Goal: Transaction & Acquisition: Purchase product/service

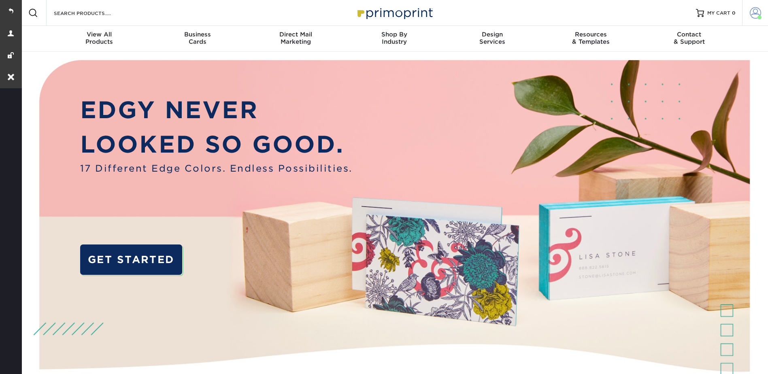
click at [756, 8] on span at bounding box center [755, 12] width 11 height 11
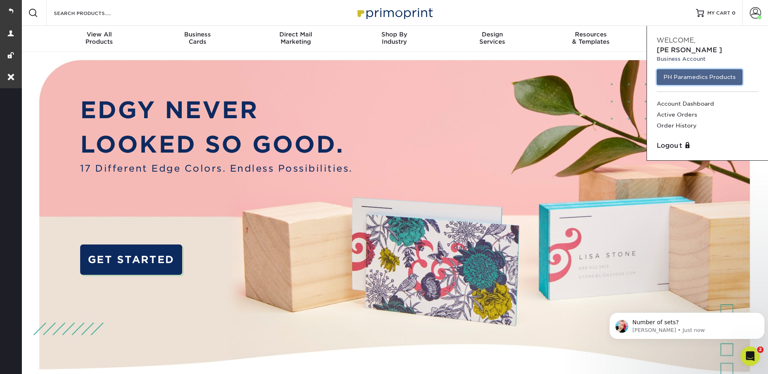
click at [689, 71] on link "PH Paramedics Products" at bounding box center [700, 76] width 86 height 15
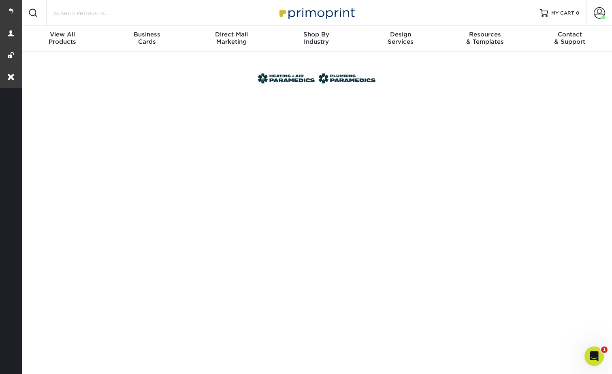
click at [73, 14] on input "Search Products" at bounding box center [92, 13] width 79 height 10
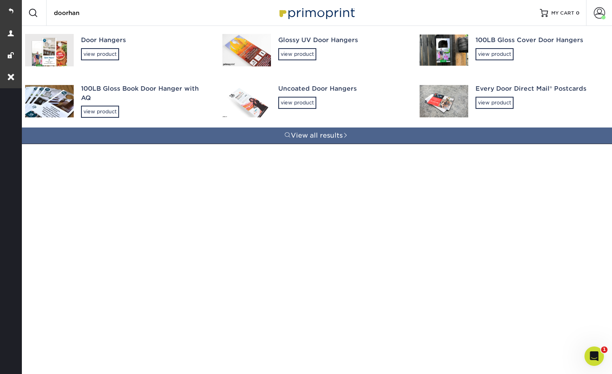
type input "doorhang"
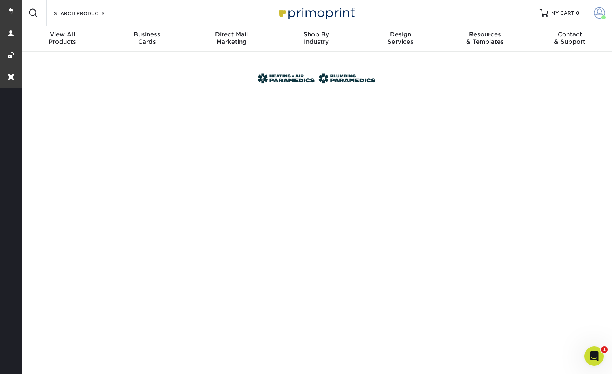
click at [599, 10] on span at bounding box center [599, 12] width 11 height 11
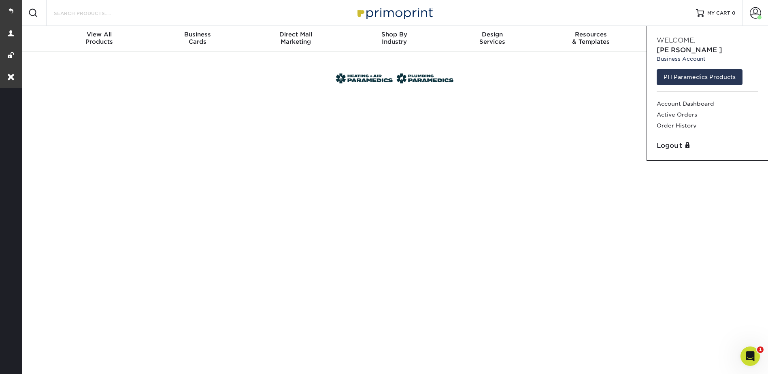
click at [87, 13] on input "Search Products" at bounding box center [92, 13] width 79 height 10
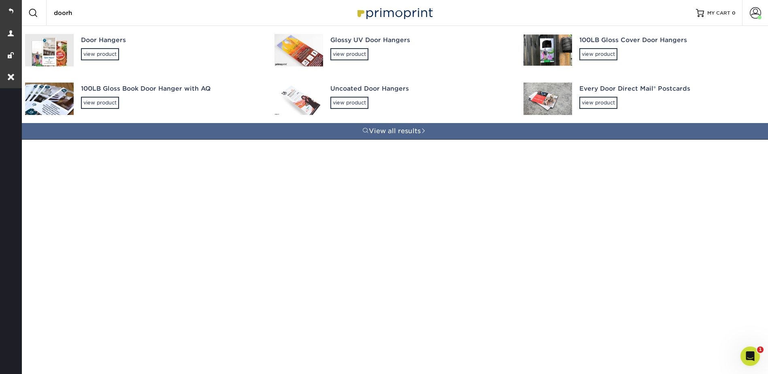
type input "doorh"
click at [93, 41] on div "Door Hangers" at bounding box center [170, 40] width 179 height 9
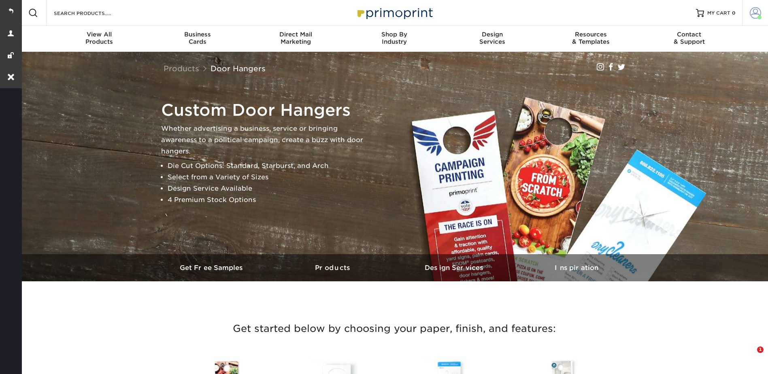
click at [749, 15] on link "Account" at bounding box center [755, 13] width 26 height 26
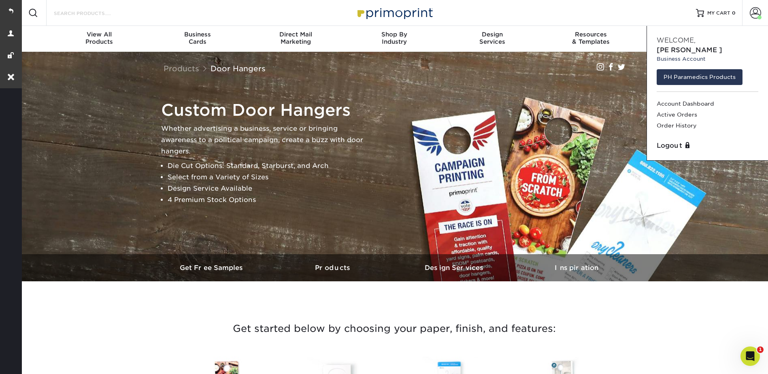
click at [80, 10] on input "Search Products" at bounding box center [92, 13] width 79 height 10
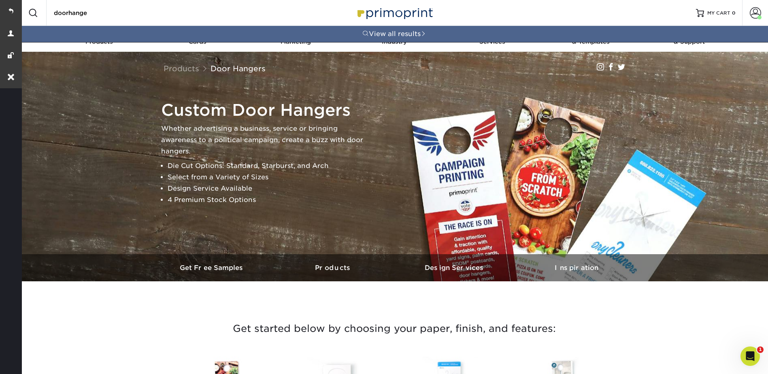
type input "doorhanger"
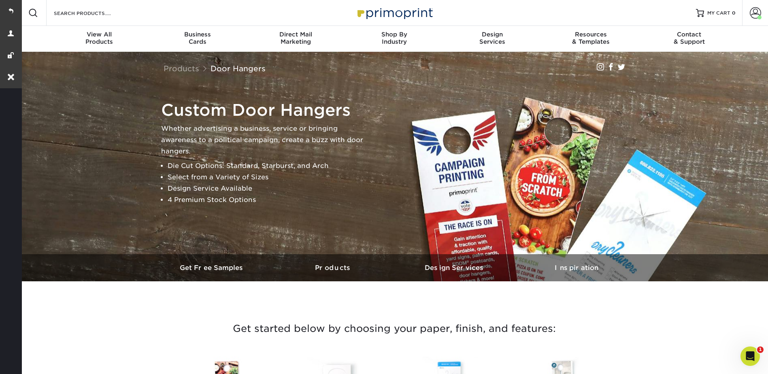
scroll to position [284, 0]
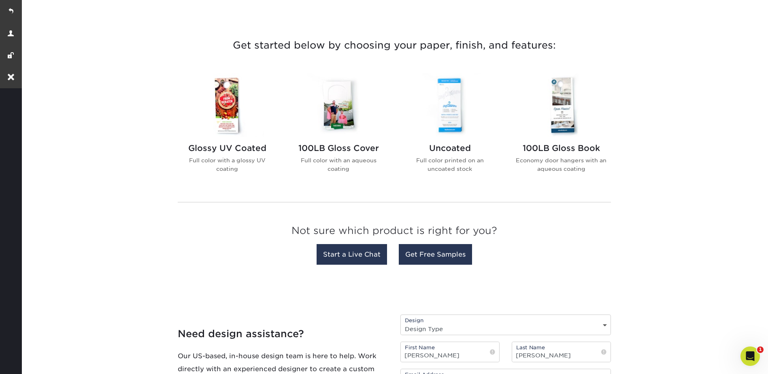
click at [566, 104] on img at bounding box center [562, 105] width 92 height 64
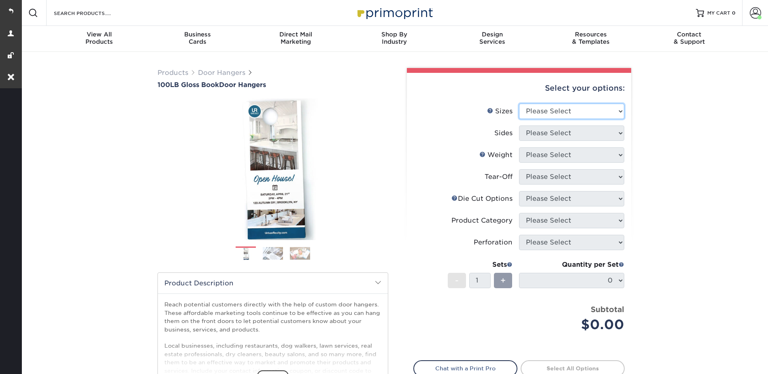
click at [543, 109] on select "Please Select 3.5" x 8.5" 3.5" x 11" 4" x 7" 4.25" x 11" 4.25" x 14"" at bounding box center [571, 111] width 105 height 15
click at [534, 112] on select "Please Select 3.5" x 8.5" 3.5" x 11" 4" x 7" 4.25" x 11" 4.25" x 14"" at bounding box center [571, 111] width 105 height 15
select select "4.25x11.00"
click at [519, 104] on select "Please Select 3.5" x 8.5" 3.5" x 11" 4" x 7" 4.25" x 11" 4.25" x 14"" at bounding box center [571, 111] width 105 height 15
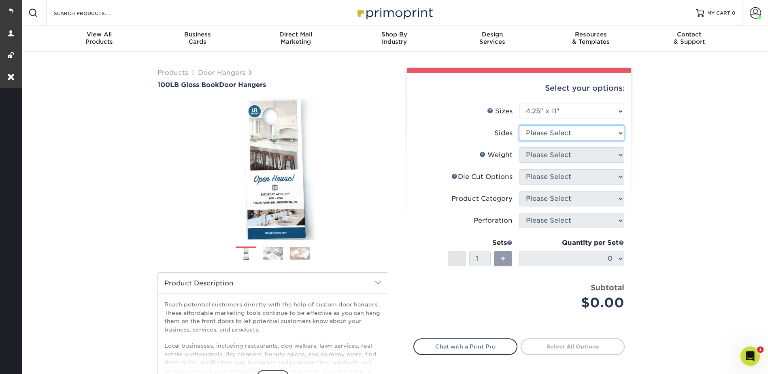
click at [539, 127] on select "Please Select Print Both Sides Print Front Only" at bounding box center [571, 133] width 105 height 15
select select "13abbda7-1d64-4f25-8bb2-c179b224825d"
click at [519, 126] on select "Please Select Print Both Sides Print Front Only" at bounding box center [571, 133] width 105 height 15
click at [536, 152] on select "Please Select 100LB" at bounding box center [571, 154] width 105 height 15
select select "100LB"
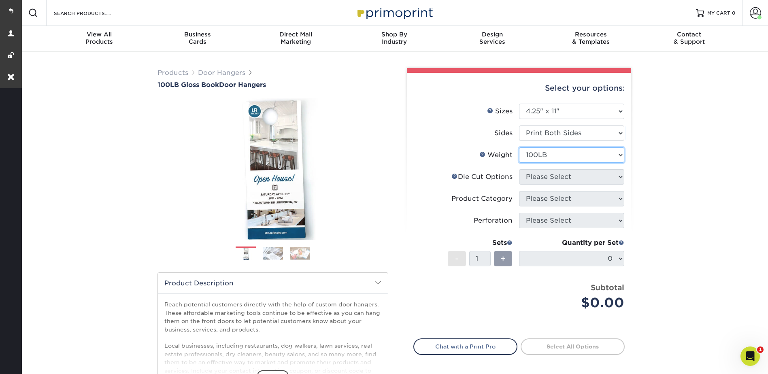
click at [519, 147] on select "Please Select 100LB" at bounding box center [571, 154] width 105 height 15
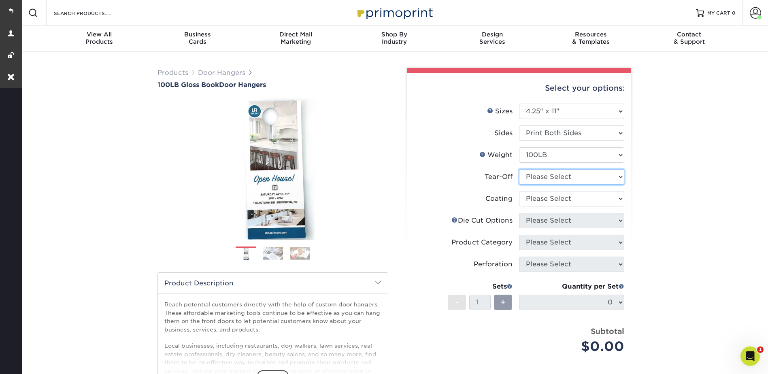
click at [533, 176] on select "Please Select Yes No" at bounding box center [571, 176] width 105 height 15
select select "0"
click at [519, 169] on select "Please Select Yes No" at bounding box center [571, 176] width 105 height 15
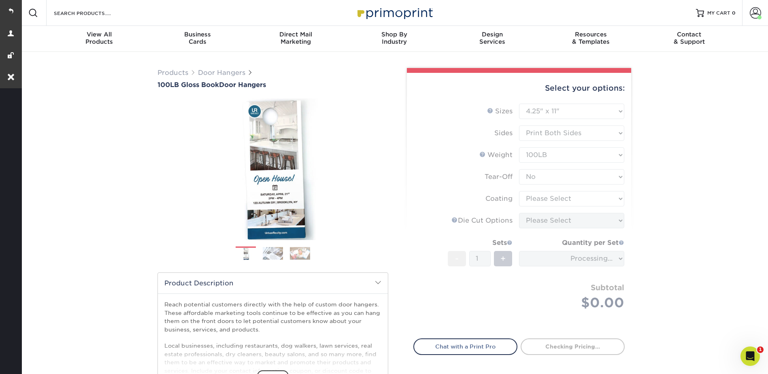
click at [534, 202] on form "Sizes Help Sizes Please Select 3.5" x 8.5" 3.5" x 11" 4" x 7" 4.25" x 11" 4.25"…" at bounding box center [519, 217] width 211 height 226
click at [533, 197] on form "Sizes Help Sizes Please Select 3.5" x 8.5" 3.5" x 11" 4" x 7" 4.25" x 11" 4.25"…" at bounding box center [519, 217] width 211 height 226
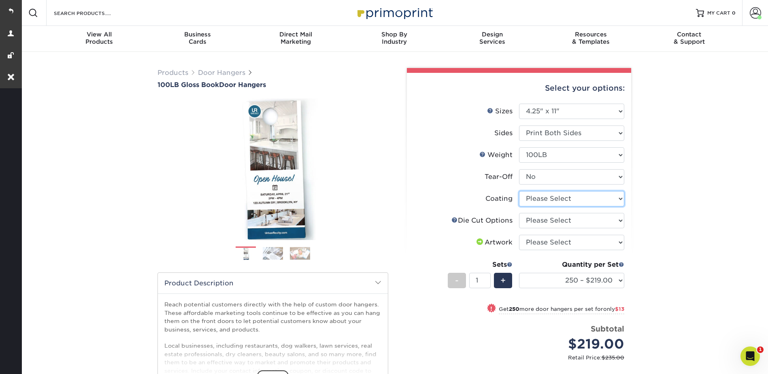
drag, startPoint x: 533, startPoint y: 197, endPoint x: 534, endPoint y: 203, distance: 5.3
click at [533, 197] on select at bounding box center [571, 198] width 105 height 15
select select "d41dab50-ff65-4f4f-bb17-2afe4d36ae33"
click at [519, 191] on select at bounding box center [571, 198] width 105 height 15
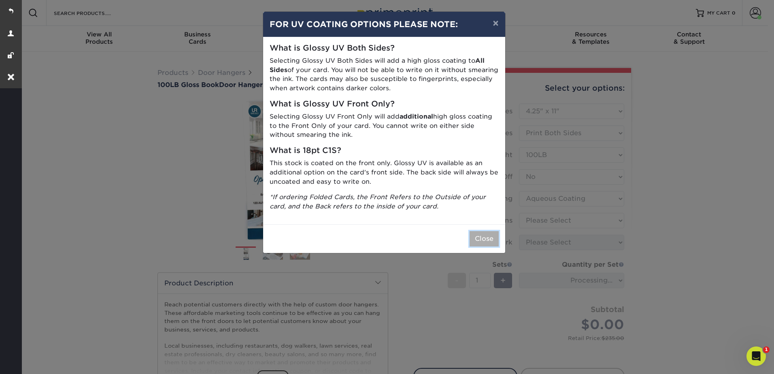
click at [478, 240] on button "Close" at bounding box center [484, 238] width 29 height 15
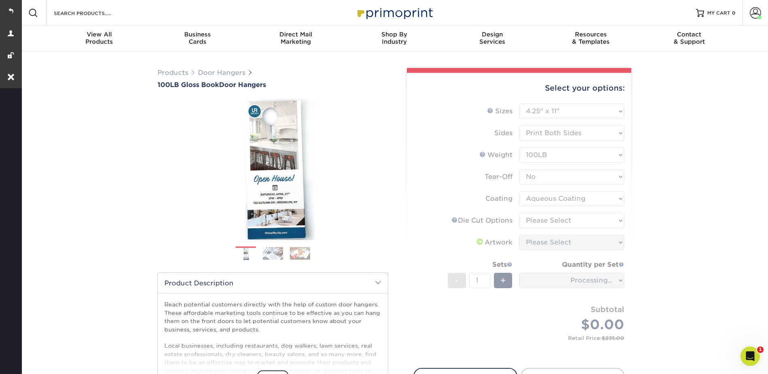
click at [537, 219] on form "Sizes Help Sizes Please Select 3.5" x 8.5" 3.5" x 11" 4" x 7" 4.25" x 11" 4.25"…" at bounding box center [519, 231] width 211 height 255
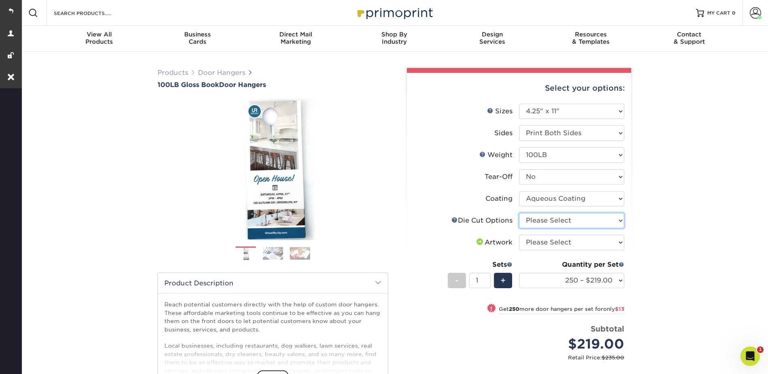
click at [537, 219] on select "Please Select Standard Die Cut Arch Die Cut Starburst Die Cut" at bounding box center [571, 220] width 105 height 15
click at [762, 13] on link "Account" at bounding box center [755, 13] width 26 height 26
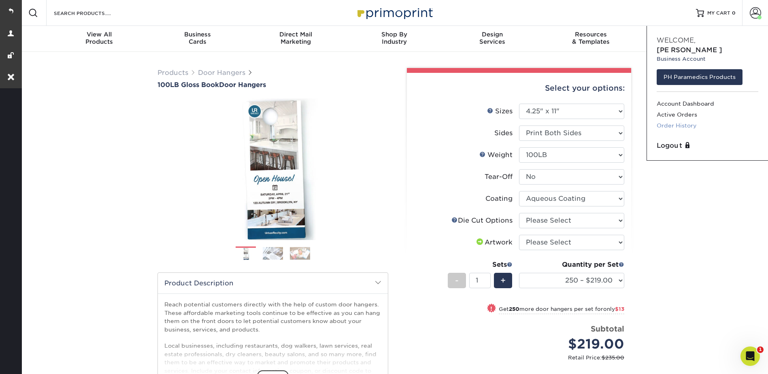
click at [678, 120] on link "Order History" at bounding box center [708, 125] width 102 height 11
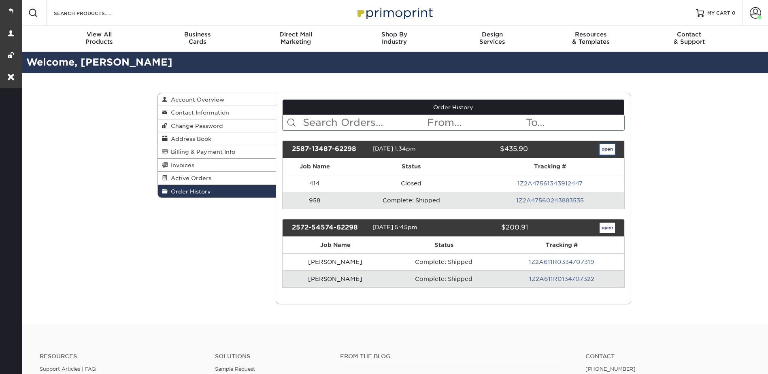
click at [608, 149] on link "open" at bounding box center [607, 149] width 15 height 11
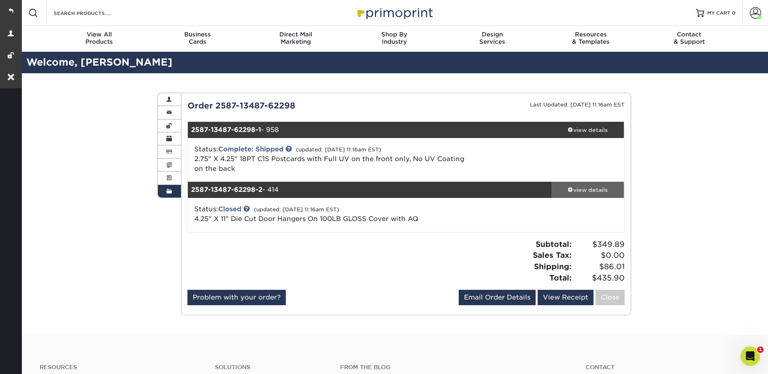
click at [580, 191] on div "view details" at bounding box center [588, 190] width 73 height 8
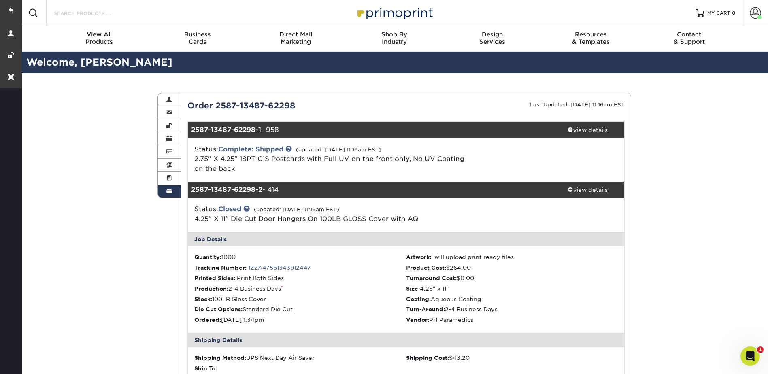
click at [102, 11] on input "Search Products" at bounding box center [92, 13] width 79 height 10
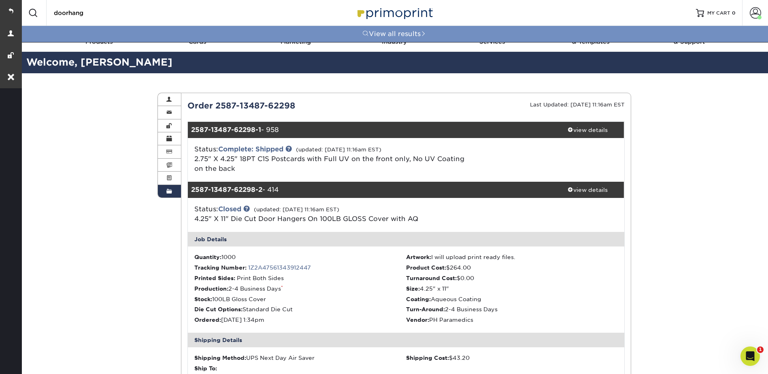
type input "doorhang"
click at [378, 34] on link "View all results" at bounding box center [394, 34] width 748 height 16
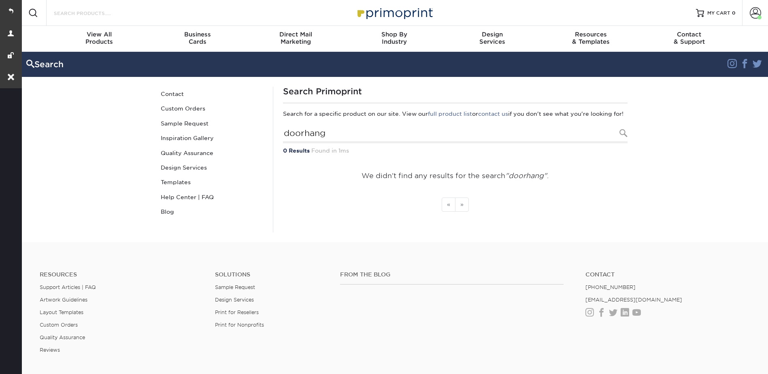
click at [121, 14] on input "Search Products" at bounding box center [92, 13] width 79 height 10
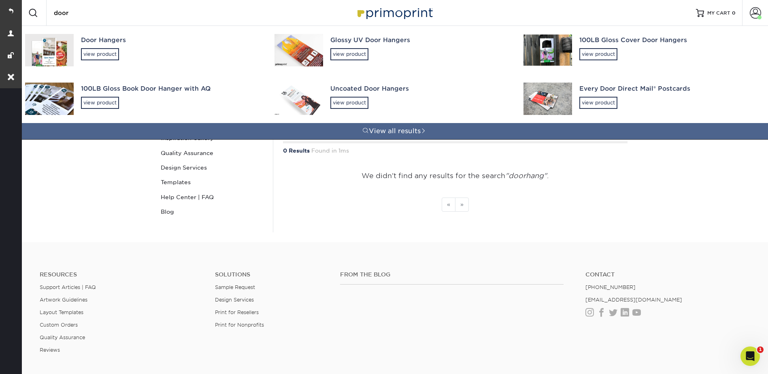
type input "door"
click at [103, 43] on div "Door Hangers" at bounding box center [170, 40] width 179 height 9
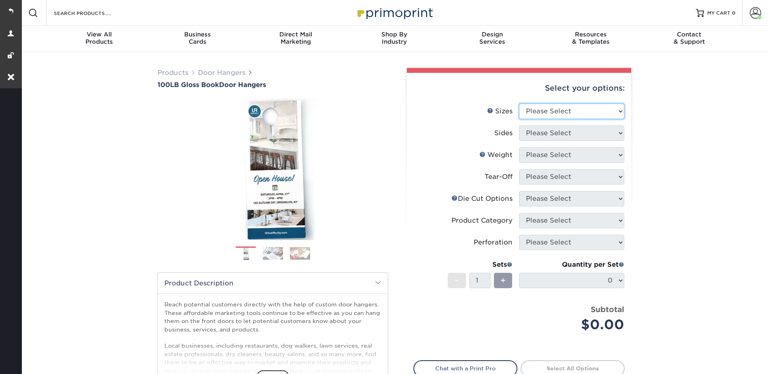
click at [530, 109] on select "Please Select 3.5" x 8.5" 3.5" x 11" 4" x 7" 4.25" x 11" 4.25" x 14"" at bounding box center [571, 111] width 105 height 15
select select "4.25x11.00"
click at [519, 104] on select "Please Select 3.5" x 8.5" 3.5" x 11" 4" x 7" 4.25" x 11" 4.25" x 14"" at bounding box center [571, 111] width 105 height 15
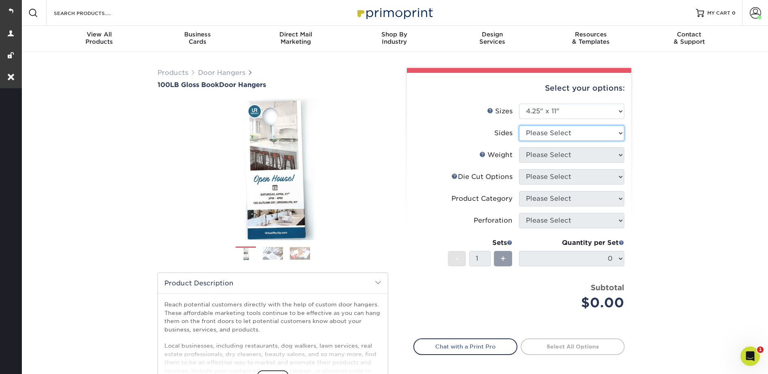
drag, startPoint x: 536, startPoint y: 125, endPoint x: 540, endPoint y: 142, distance: 17.5
click at [536, 126] on select "Please Select Print Both Sides Print Front Only" at bounding box center [571, 133] width 105 height 15
select select "13abbda7-1d64-4f25-8bb2-c179b224825d"
click at [519, 126] on select "Please Select Print Both Sides Print Front Only" at bounding box center [571, 133] width 105 height 15
drag, startPoint x: 535, startPoint y: 151, endPoint x: 535, endPoint y: 160, distance: 9.3
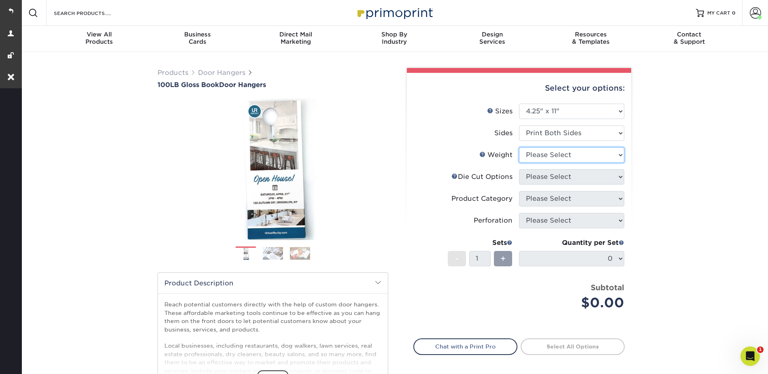
click at [535, 151] on select "Please Select 100LB" at bounding box center [571, 154] width 105 height 15
select select "100LB"
click at [519, 147] on select "Please Select 100LB" at bounding box center [571, 154] width 105 height 15
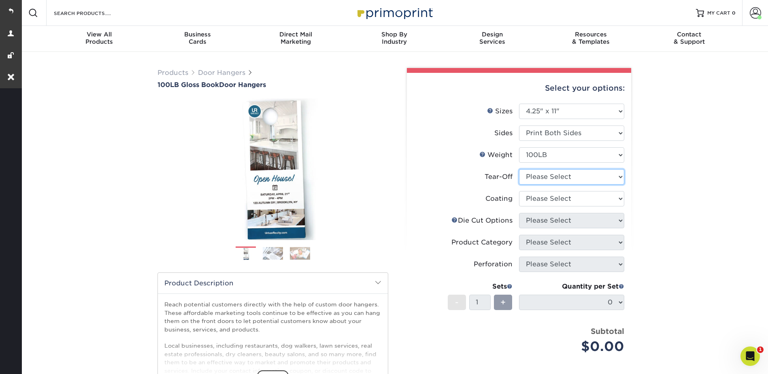
click at [532, 174] on select "Please Select Yes No" at bounding box center [571, 176] width 105 height 15
select select "0"
click at [519, 169] on select "Please Select Yes No" at bounding box center [571, 176] width 105 height 15
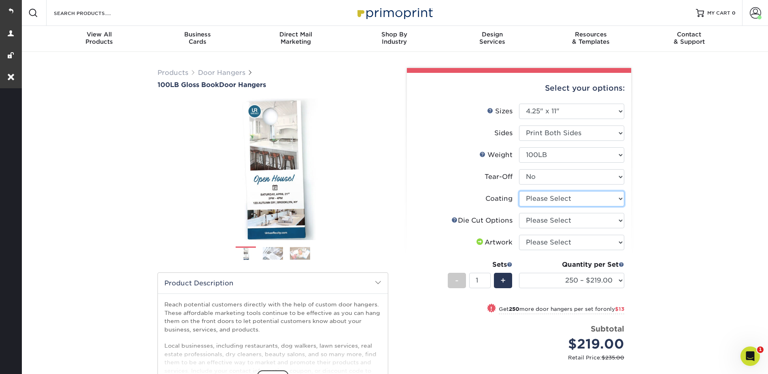
drag, startPoint x: 539, startPoint y: 197, endPoint x: 538, endPoint y: 207, distance: 10.2
click at [539, 198] on select at bounding box center [571, 198] width 105 height 15
select select "d41dab50-ff65-4f4f-bb17-2afe4d36ae33"
click at [519, 191] on select at bounding box center [571, 198] width 105 height 15
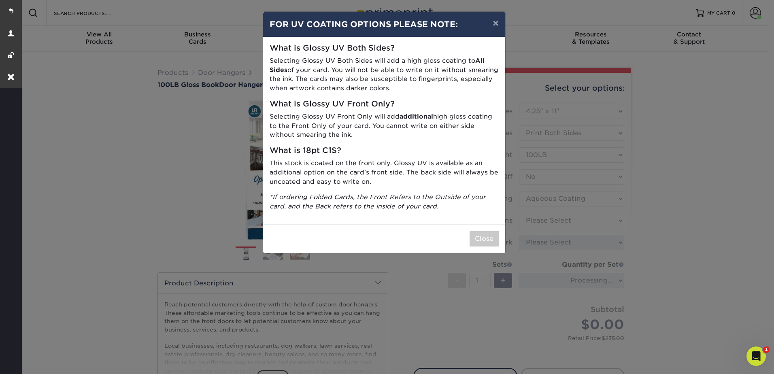
click at [533, 221] on div "× FOR UV COATING OPTIONS PLEASE NOTE: What is Glossy UV Both Sides? Selecting G…" at bounding box center [387, 187] width 774 height 374
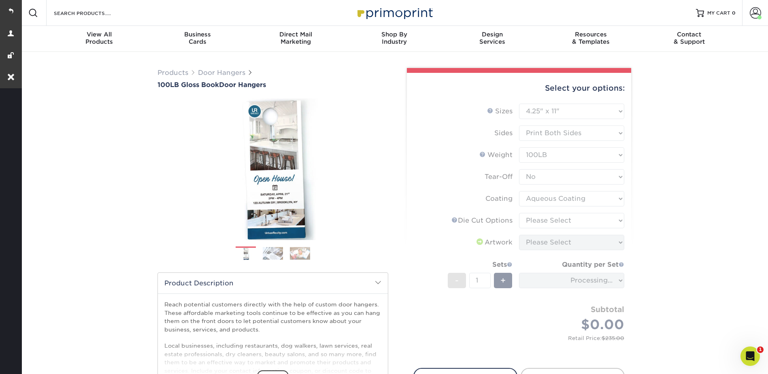
click at [540, 220] on form "Sizes Help Sizes Please Select 3.5" x 8.5" 3.5" x 11" 4" x 7" 4.25" x 11" 4.25"…" at bounding box center [519, 231] width 211 height 255
click at [539, 219] on form "Sizes Help Sizes Please Select 3.5" x 8.5" 3.5" x 11" 4" x 7" 4.25" x 11" 4.25"…" at bounding box center [519, 231] width 211 height 255
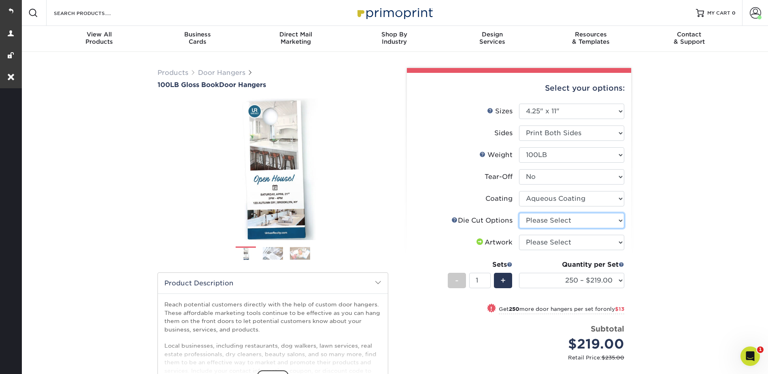
drag, startPoint x: 538, startPoint y: 219, endPoint x: 538, endPoint y: 225, distance: 6.1
click at [538, 219] on select "Please Select Standard Die Cut Arch Die Cut Starburst Die Cut" at bounding box center [571, 220] width 105 height 15
select select "fe6a4ed8-5803-433c-b773-a25a7b955e98"
click at [519, 213] on select "Please Select Standard Die Cut Arch Die Cut Starburst Die Cut" at bounding box center [571, 220] width 105 height 15
drag, startPoint x: 530, startPoint y: 240, endPoint x: 530, endPoint y: 251, distance: 10.9
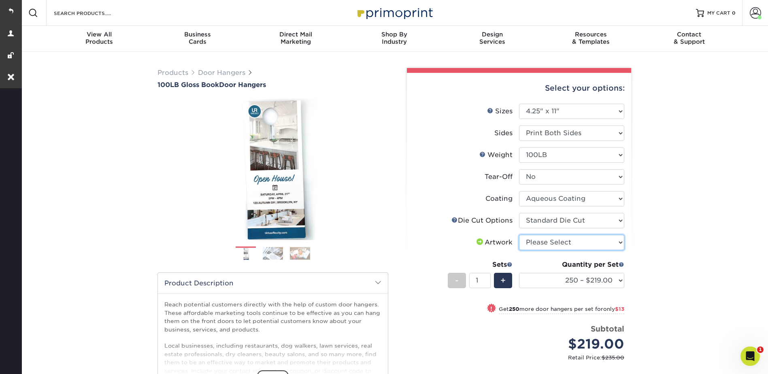
click at [530, 240] on select "Please Select I will upload files I need a design - $100" at bounding box center [571, 242] width 105 height 15
select select "upload"
click at [519, 235] on select "Please Select I will upload files I need a design - $100" at bounding box center [571, 242] width 105 height 15
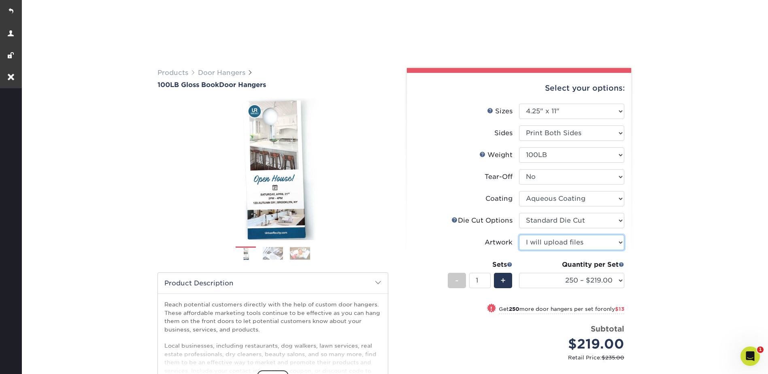
scroll to position [162, 0]
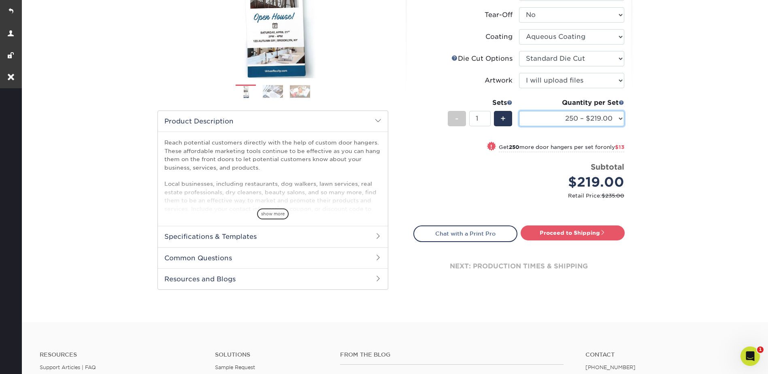
click at [557, 118] on select "250 – $219.00 500 – $232.00 1000 – $259.00 2500 – $396.00 5000 – $560.00 10000 …" at bounding box center [571, 118] width 105 height 15
select select "1000 – $259.00"
click at [519, 111] on select "250 – $219.00 500 – $232.00 1000 – $259.00 2500 – $396.00 5000 – $560.00 10000 …" at bounding box center [571, 118] width 105 height 15
click at [561, 240] on link "Proceed to Shipping" at bounding box center [573, 233] width 104 height 15
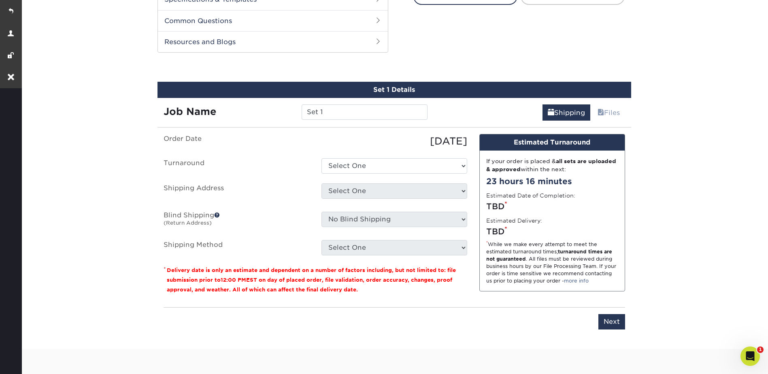
scroll to position [412, 0]
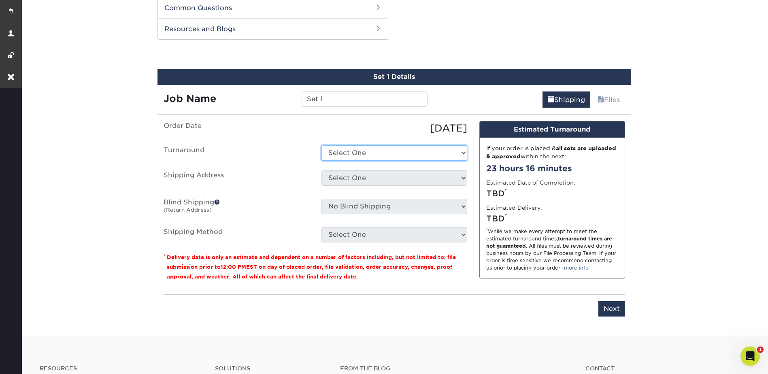
drag, startPoint x: 340, startPoint y: 149, endPoint x: 341, endPoint y: 154, distance: 4.9
click at [340, 149] on select "Select One 2-4 Business Days 2 Day Next Business Day" at bounding box center [395, 152] width 146 height 15
select select "86bef1c1-1b22-4b0b-81cb-afe76686a828"
click at [322, 145] on select "Select One 2-4 Business Days 2 Day Next Business Day" at bounding box center [395, 152] width 146 height 15
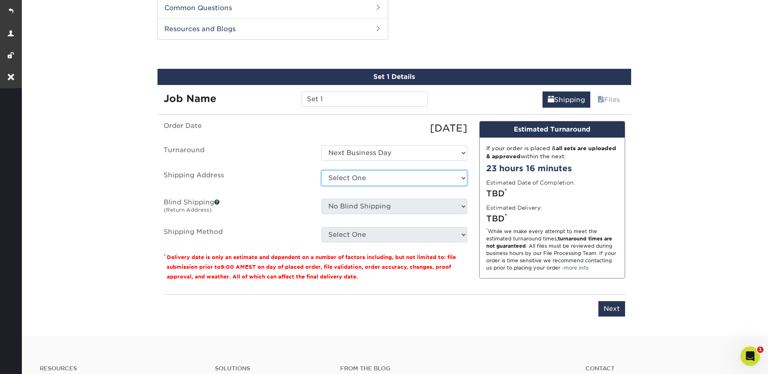
drag, startPoint x: 338, startPoint y: 177, endPoint x: 341, endPoint y: 185, distance: 8.0
click at [338, 177] on select "Select One Heating + Air Paramedics of Greater Waco Home Home + Add New Address" at bounding box center [395, 178] width 146 height 15
select select "283581"
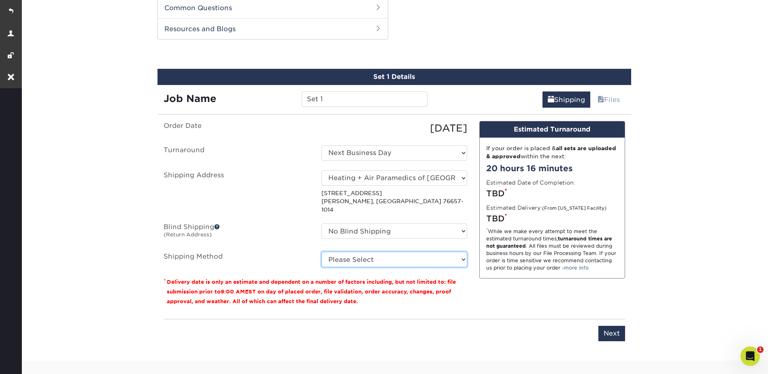
click at [358, 252] on select "Please Select Ground Shipping (+$25.87) 3 Day Shipping Service (+$33.35) 2 Day …" at bounding box center [395, 259] width 146 height 15
select select "03"
click at [322, 252] on select "Please Select Ground Shipping (+$25.87) 3 Day Shipping Service (+$33.35) 2 Day …" at bounding box center [395, 259] width 146 height 15
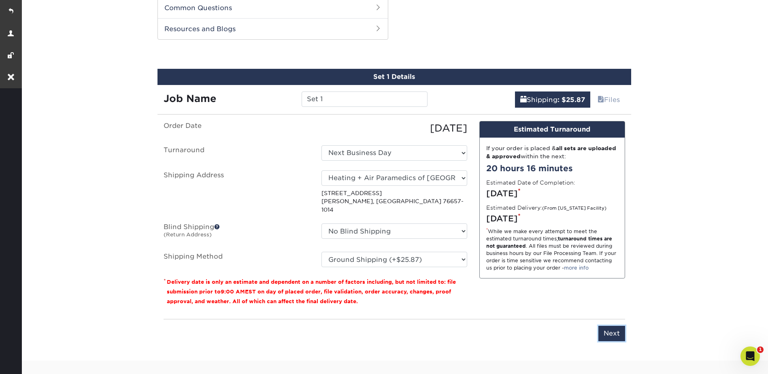
drag, startPoint x: 616, startPoint y: 326, endPoint x: 616, endPoint y: 316, distance: 10.5
click at [615, 326] on input "Next" at bounding box center [612, 333] width 27 height 15
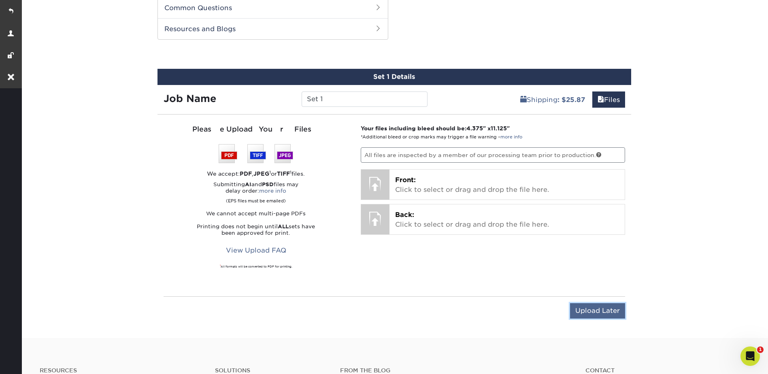
click at [598, 311] on input "Upload Later" at bounding box center [597, 310] width 55 height 15
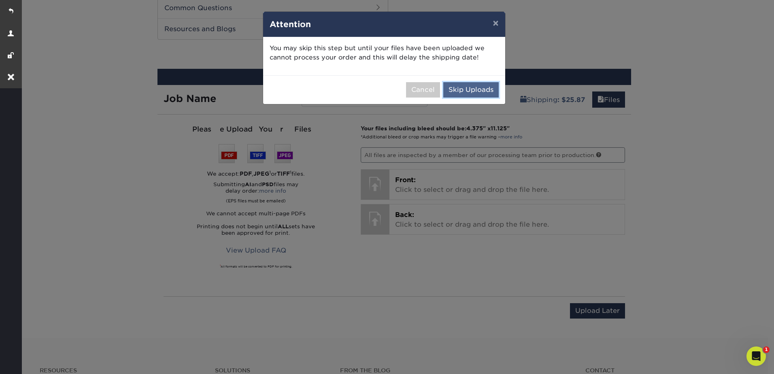
click at [489, 88] on button "Skip Uploads" at bounding box center [471, 89] width 55 height 15
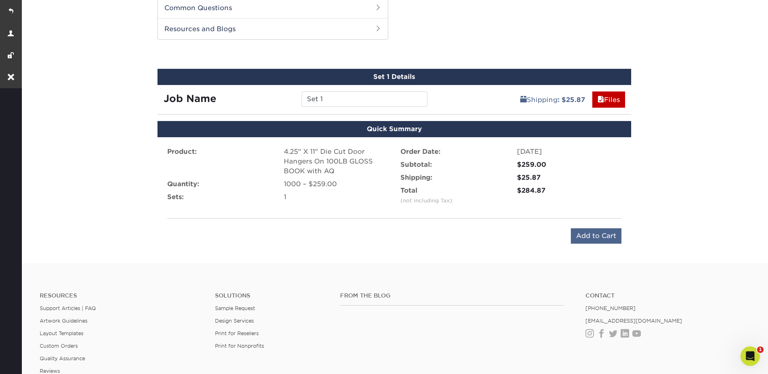
click at [599, 244] on div "Product: 4.25" X 11" Die Cut Door Hangers On 100LB GLOSS BOOK with AQ Quantity:…" at bounding box center [395, 195] width 474 height 116
click at [604, 232] on input "Add to Cart" at bounding box center [596, 235] width 51 height 15
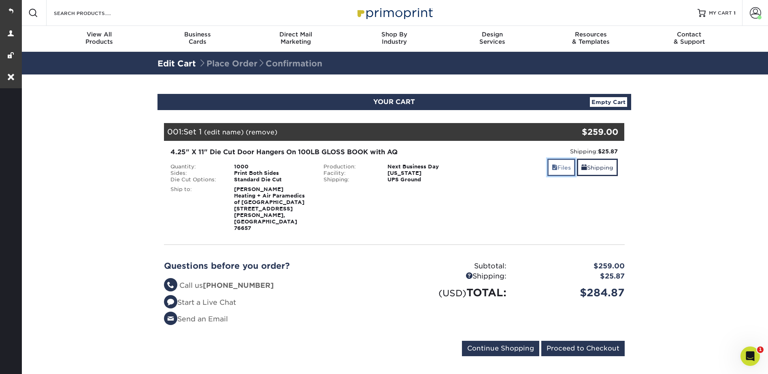
click at [555, 164] on link "Files" at bounding box center [562, 167] width 28 height 17
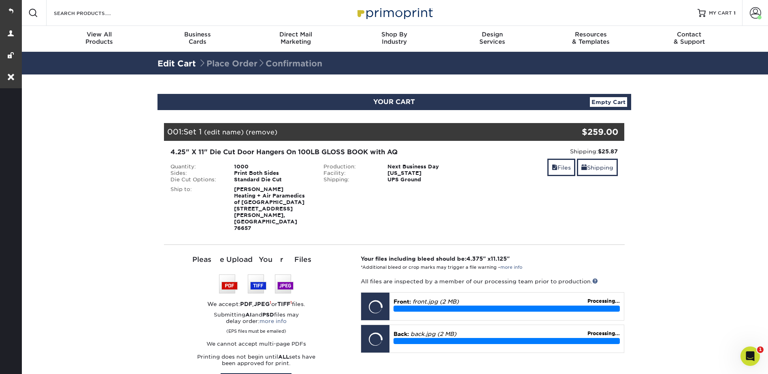
click at [670, 158] on section "YOUR CART Empty Cart Your Cart is Empty PH Paramedics Products View Account Act…" at bounding box center [394, 321] width 748 height 493
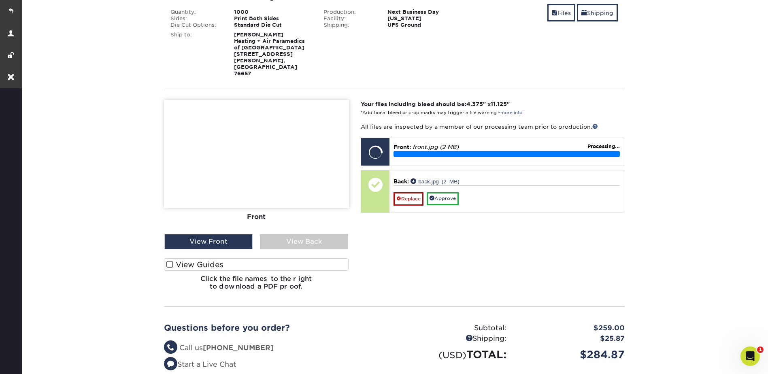
scroll to position [81, 0]
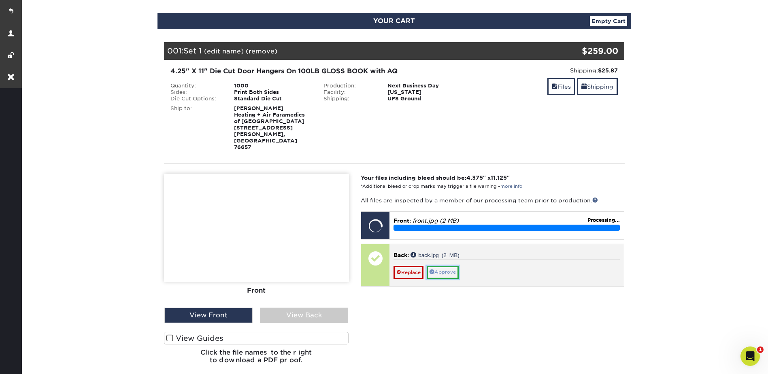
click at [445, 266] on link "Approve" at bounding box center [443, 272] width 32 height 13
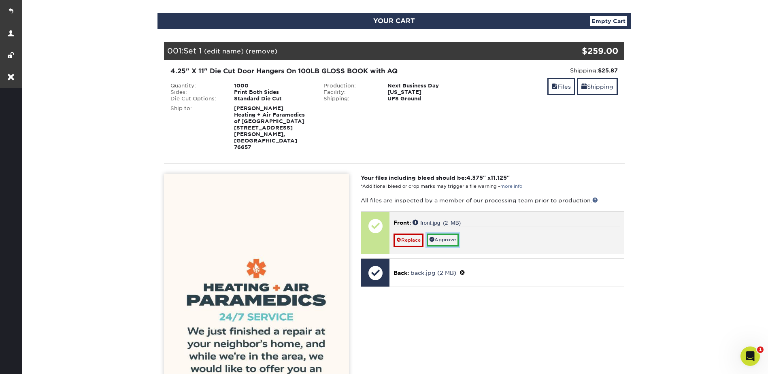
click at [448, 234] on link "Approve" at bounding box center [443, 240] width 32 height 13
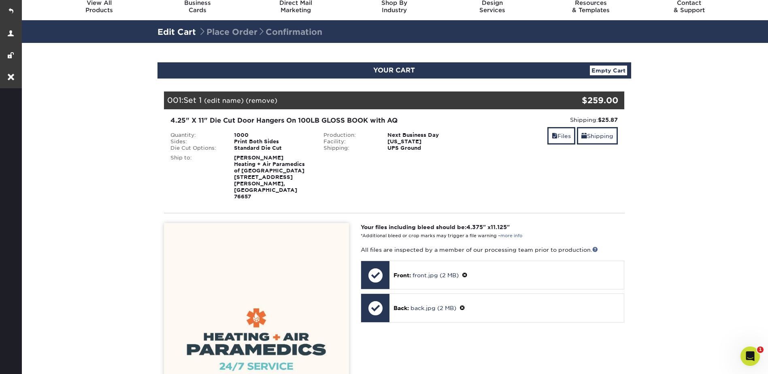
scroll to position [0, 0]
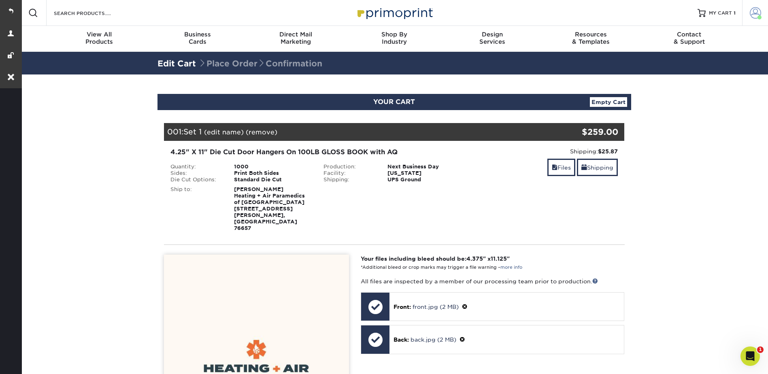
click at [753, 7] on span at bounding box center [755, 12] width 11 height 11
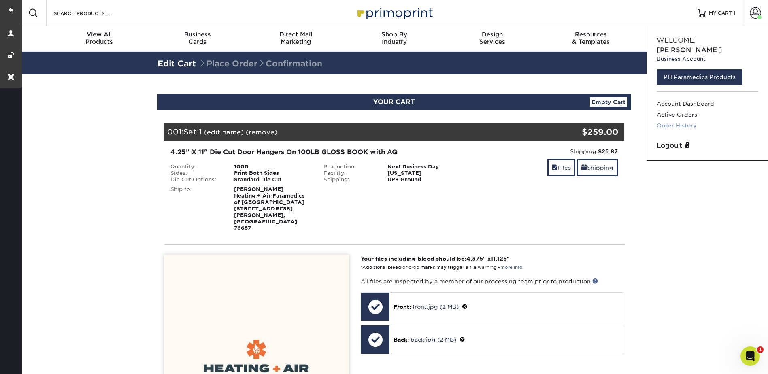
click at [678, 120] on link "Order History" at bounding box center [708, 125] width 102 height 11
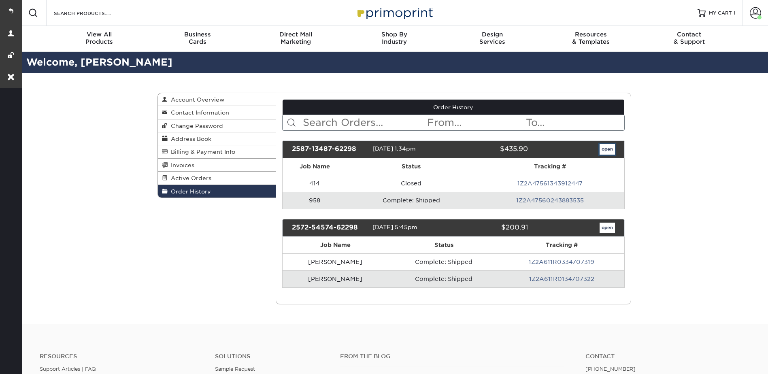
click at [615, 145] on link "open" at bounding box center [607, 149] width 15 height 11
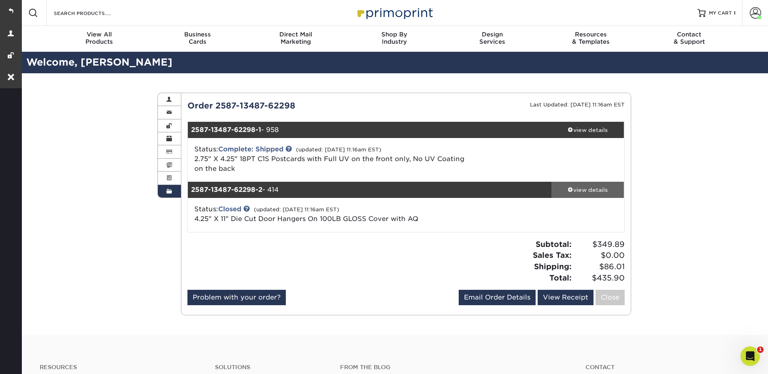
click at [593, 193] on div "view details" at bounding box center [588, 190] width 73 height 8
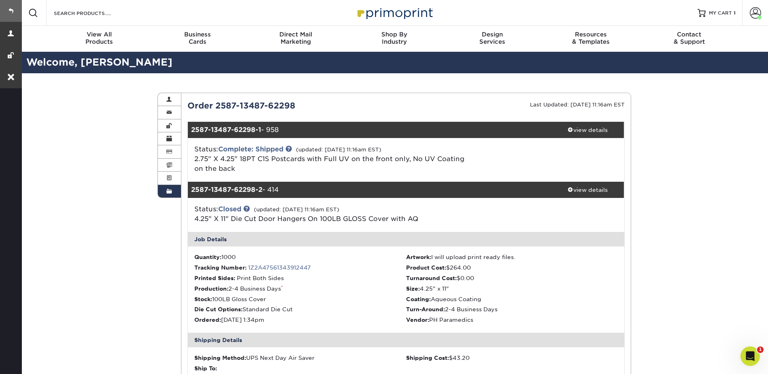
click at [9, 16] on link at bounding box center [11, 11] width 22 height 22
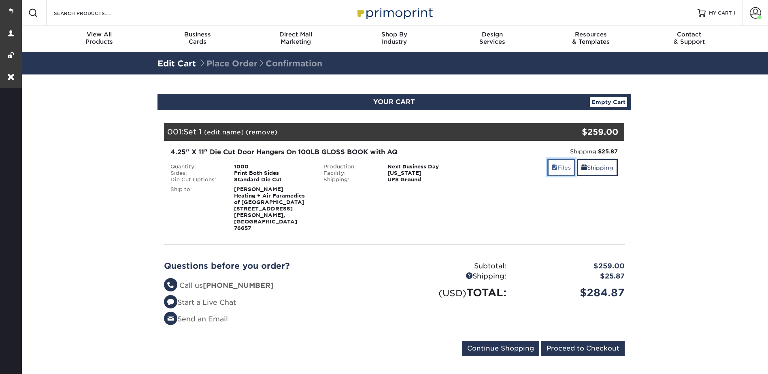
click at [559, 171] on link "Files" at bounding box center [562, 167] width 28 height 17
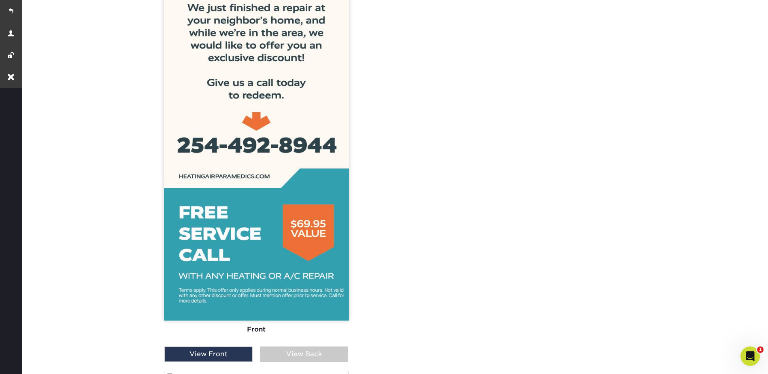
scroll to position [486, 0]
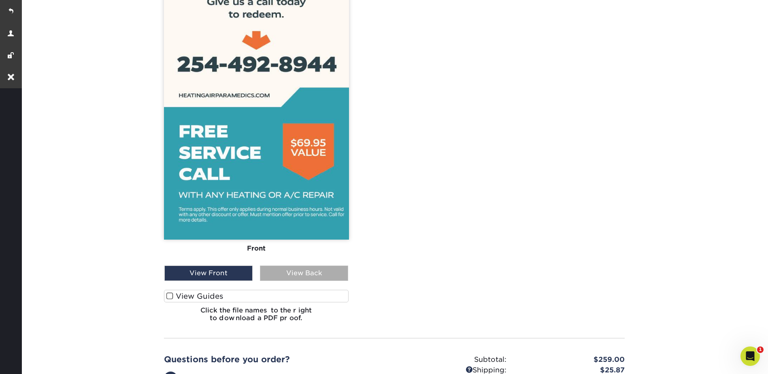
click at [280, 266] on div "View Back" at bounding box center [304, 273] width 88 height 15
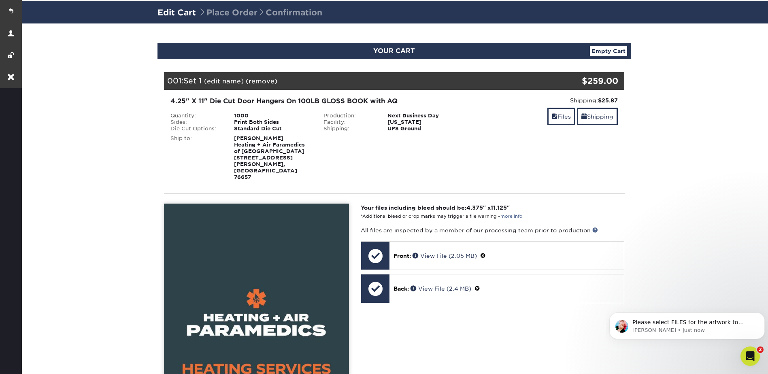
scroll to position [0, 0]
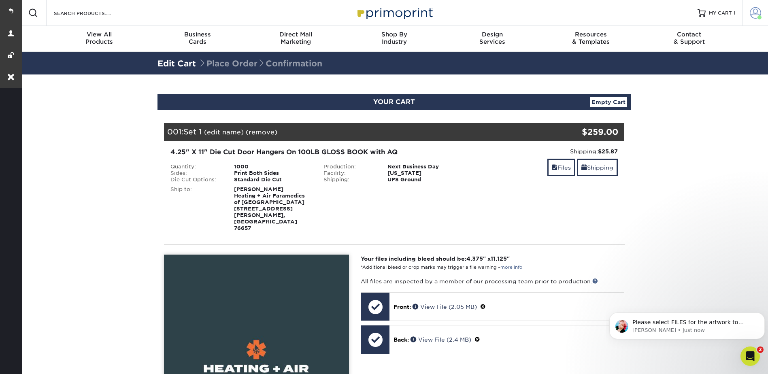
drag, startPoint x: 756, startPoint y: 13, endPoint x: 754, endPoint y: 17, distance: 4.7
click at [756, 13] on span at bounding box center [755, 12] width 11 height 11
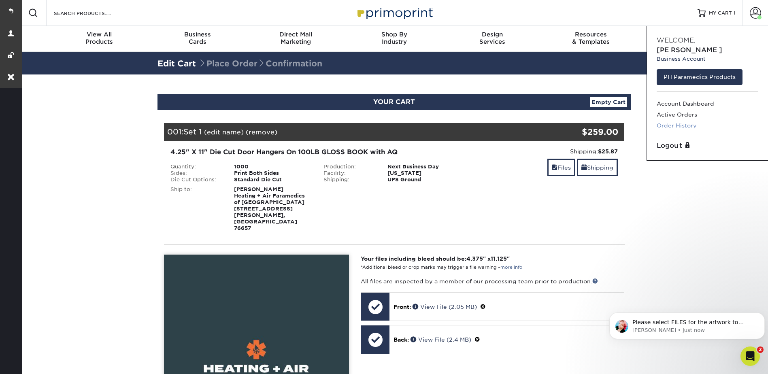
click at [687, 120] on link "Order History" at bounding box center [708, 125] width 102 height 11
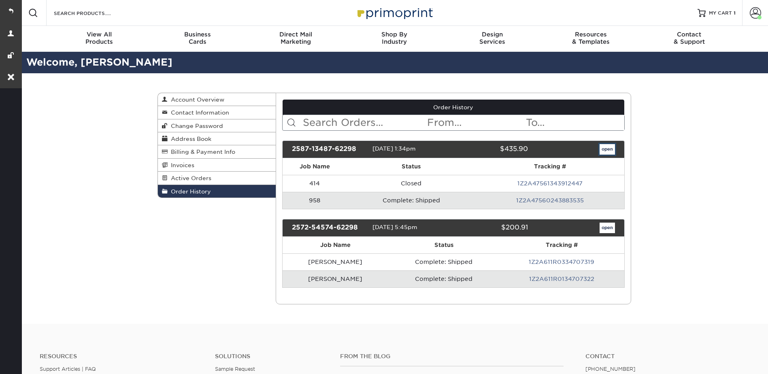
click at [604, 151] on link "open" at bounding box center [607, 149] width 15 height 11
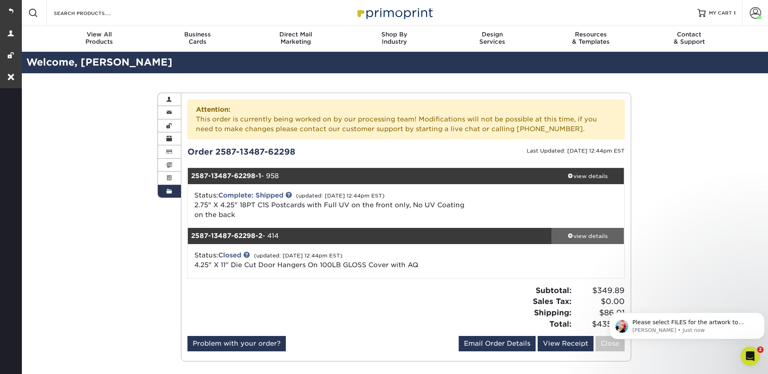
click at [588, 231] on link "view details" at bounding box center [588, 236] width 73 height 16
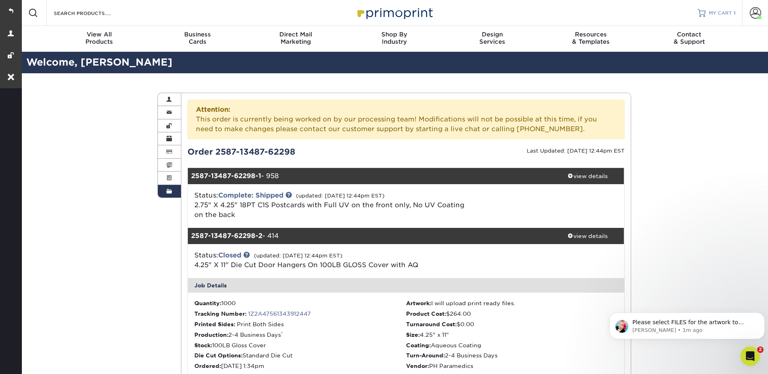
click at [711, 11] on span "MY CART" at bounding box center [720, 13] width 23 height 7
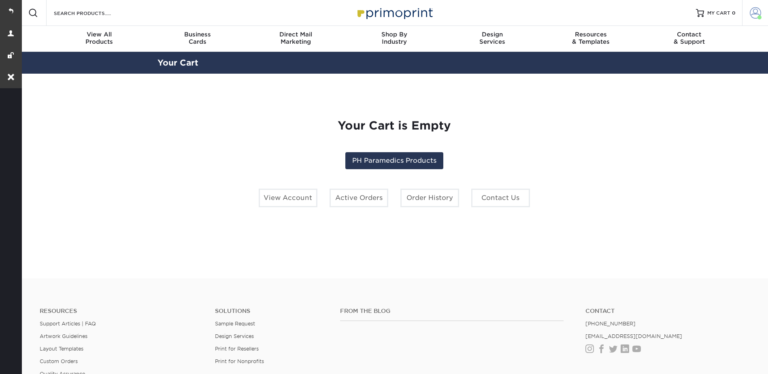
click at [752, 7] on link "Account" at bounding box center [755, 13] width 26 height 26
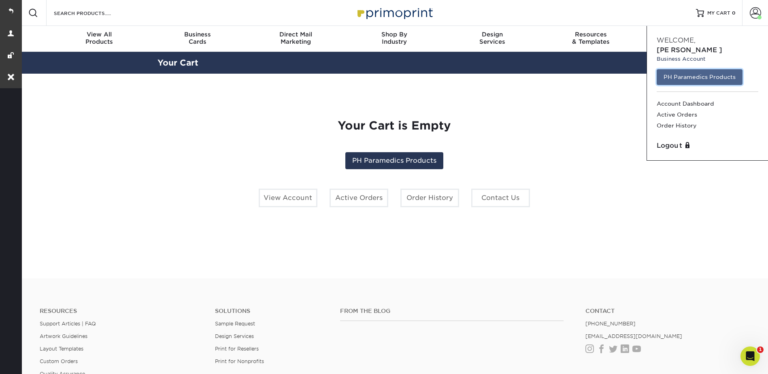
click at [695, 69] on link "PH Paramedics Products" at bounding box center [700, 76] width 86 height 15
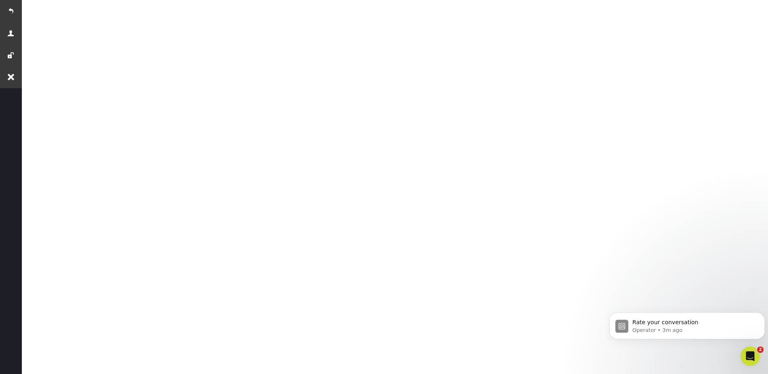
scroll to position [105, 0]
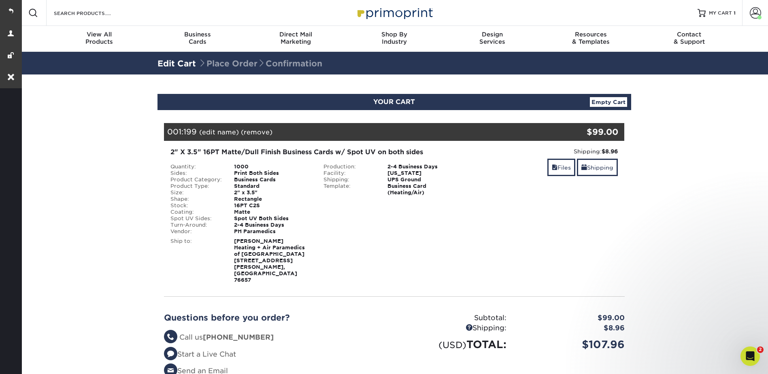
click at [262, 132] on link "(remove)" at bounding box center [257, 132] width 32 height 8
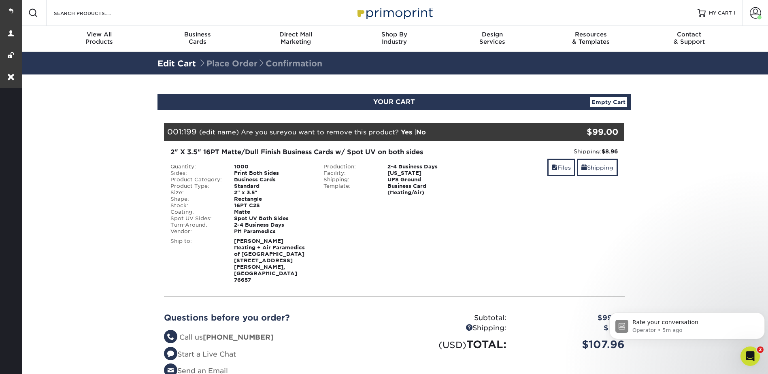
click at [405, 132] on link "Yes" at bounding box center [406, 132] width 11 height 8
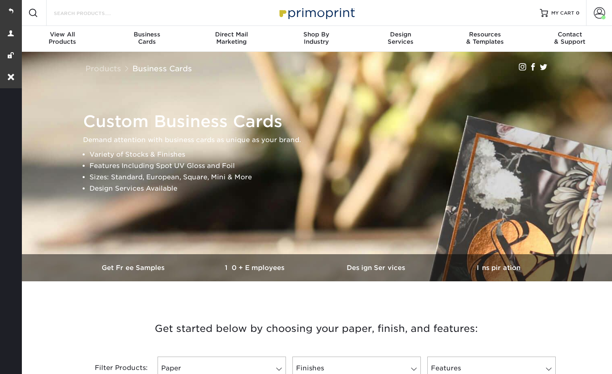
click at [80, 13] on input "Search Products" at bounding box center [92, 13] width 79 height 10
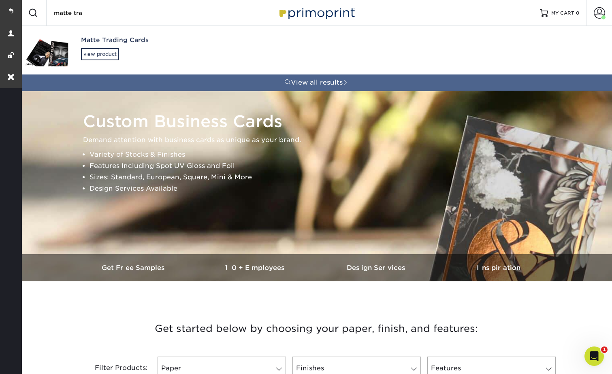
type input "matte tra"
click at [91, 45] on div "Matte Trading Cards view product" at bounding box center [144, 48] width 127 height 44
click at [91, 43] on div "Matte Trading Cards" at bounding box center [144, 40] width 127 height 9
click at [107, 58] on div "view product" at bounding box center [100, 54] width 38 height 12
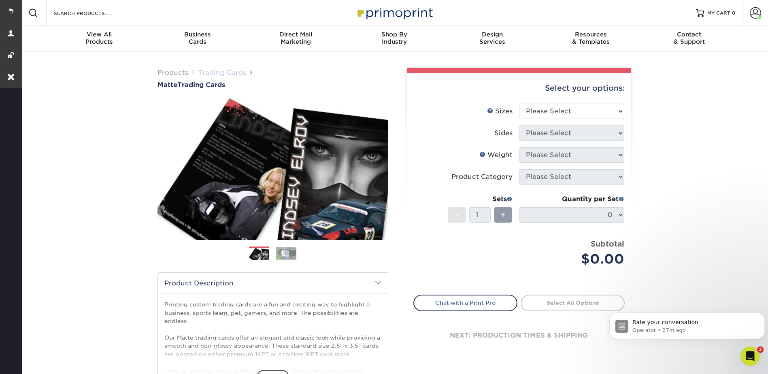
click at [217, 73] on link "Trading Cards" at bounding box center [222, 73] width 48 height 8
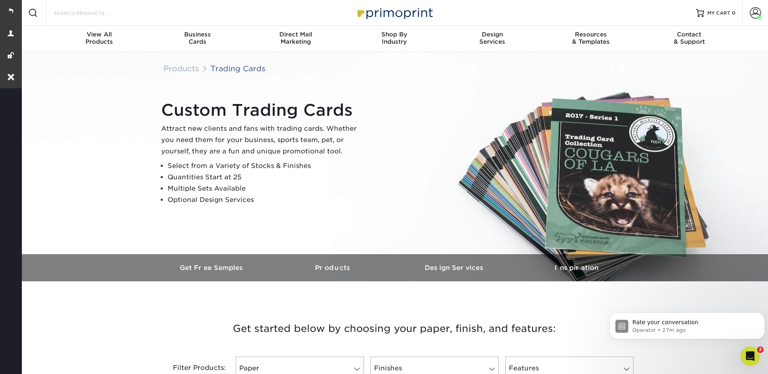
click at [93, 14] on input "Search Products" at bounding box center [92, 13] width 79 height 10
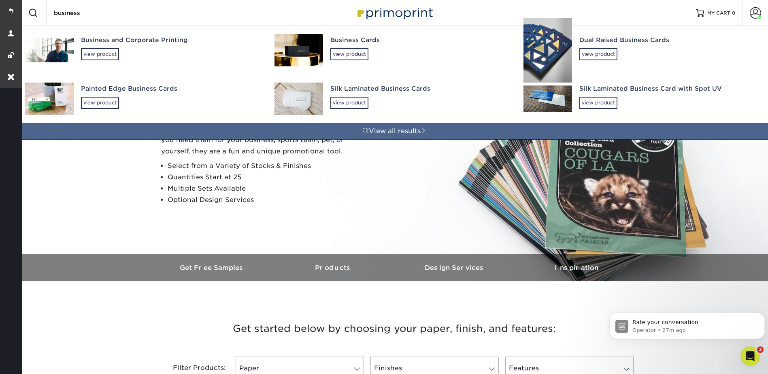
type input "business"
click at [327, 45] on link "Business Cards view product" at bounding box center [395, 50] width 250 height 49
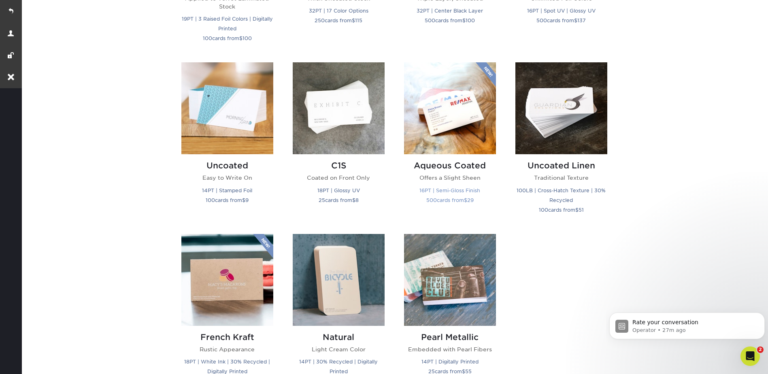
click at [452, 111] on img at bounding box center [450, 108] width 92 height 92
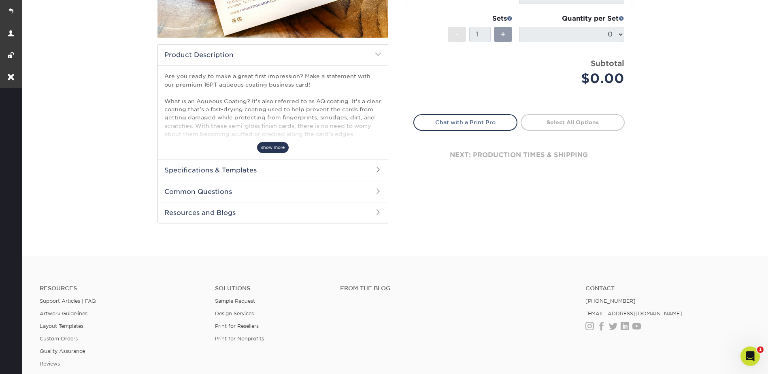
click at [267, 151] on span "show more" at bounding box center [273, 147] width 32 height 11
